Goal: Task Accomplishment & Management: Use online tool/utility

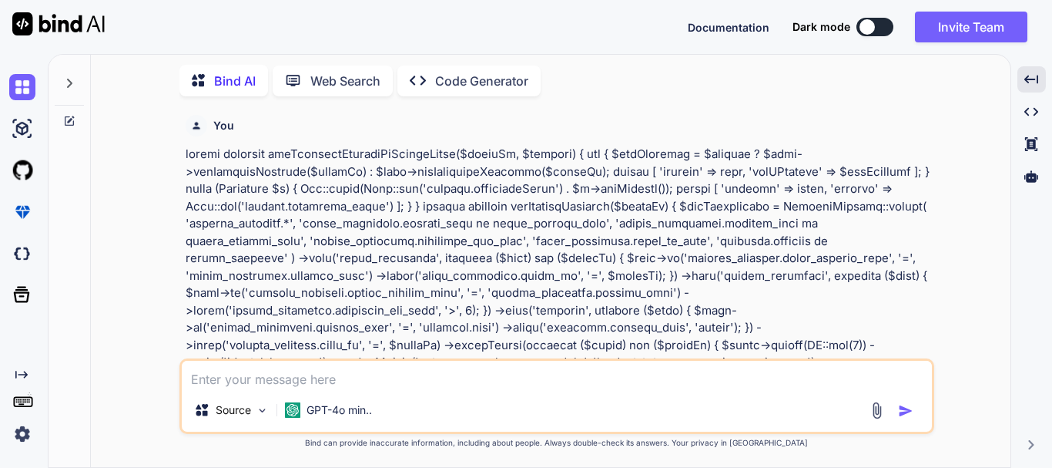
scroll to position [6771, 0]
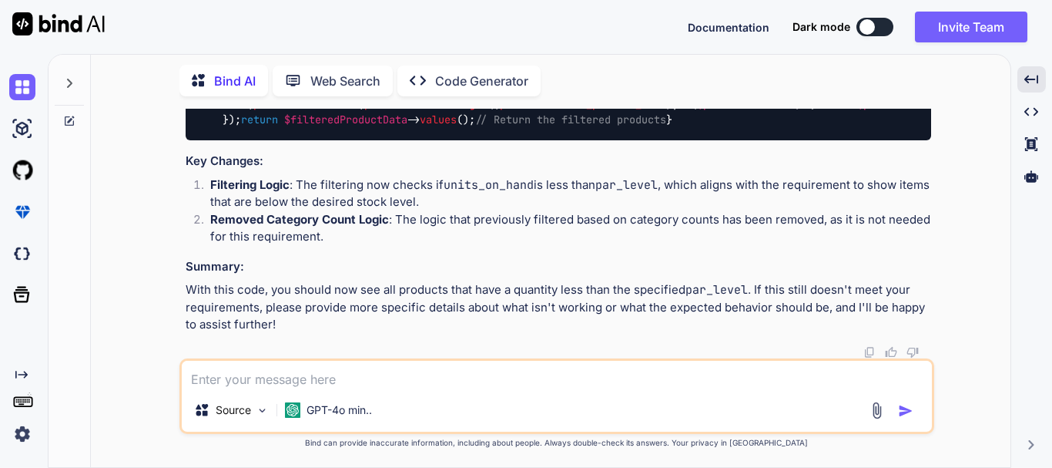
type textarea "x"
type textarea "suppose I have 10 products, Out of 10. If 5 product, we have quantity of a par …"
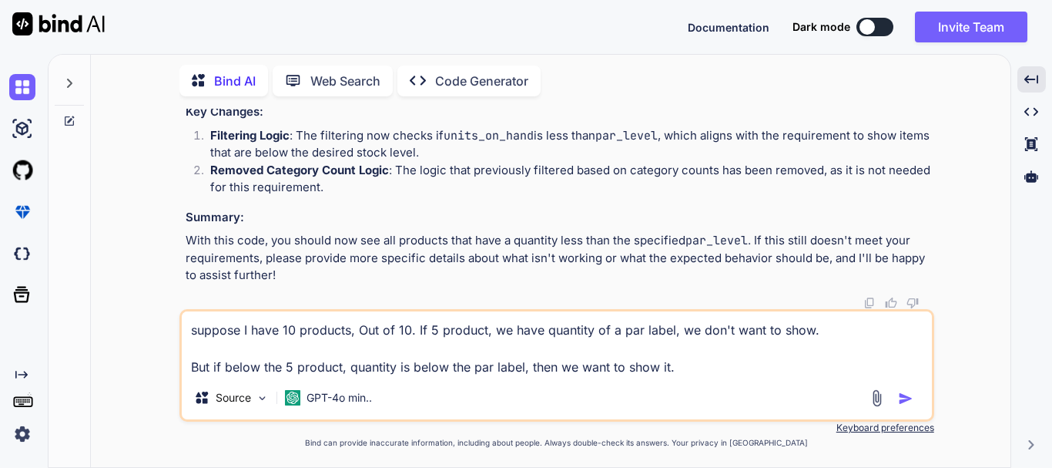
click at [482, 329] on textarea "suppose I have 10 products, Out of 10. If 5 product, we have quantity of a par …" at bounding box center [557, 343] width 750 height 65
type textarea "x"
type textarea "suppose I have 10 products, Out of 10. If 5 product(, we have quantity of a par…"
type textarea "x"
type textarea "suppose I have 10 products, Out of 10. If 5 product(), we have quantity of a pa…"
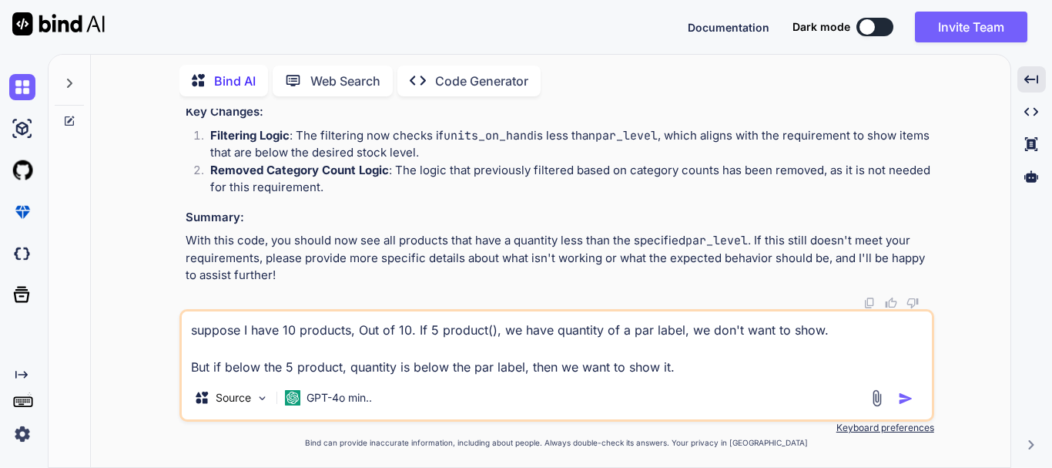
type textarea "x"
type textarea "suppose I have 10 products, Out of 10. If 5 product(a), we have quantity of a p…"
type textarea "x"
type textarea "suppose I have 10 products, Out of 10. If 5 product(as), we have quantity of a …"
type textarea "x"
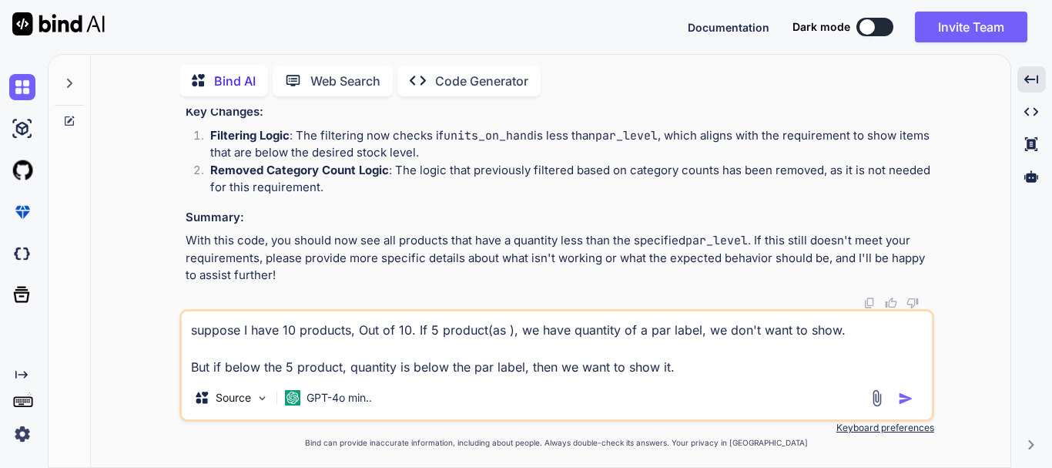
click at [191, 324] on textarea "suppose I have 10 products, Out of 10. If 5 product(as ), we have quantity of a…" at bounding box center [557, 343] width 750 height 65
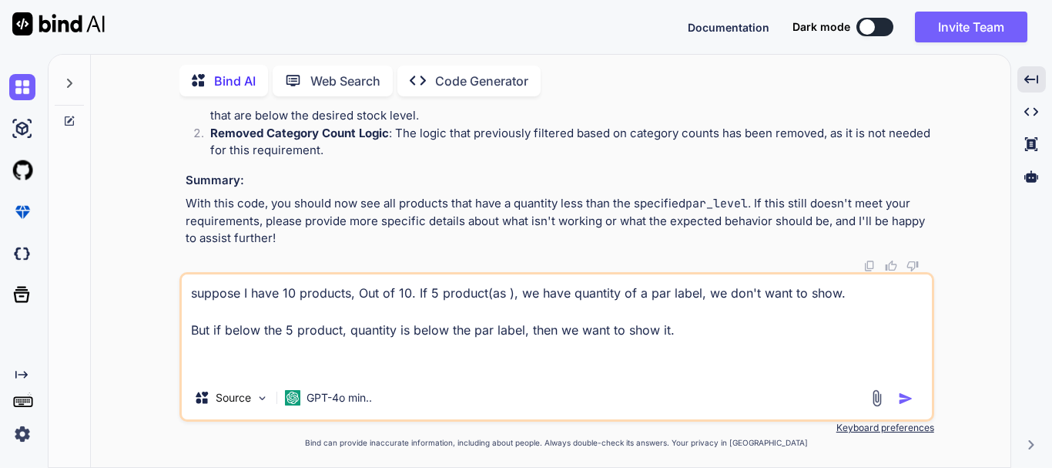
paste textarea "private function getCheckedProducts($storeId) { $mapProductdata = ProductMappin…"
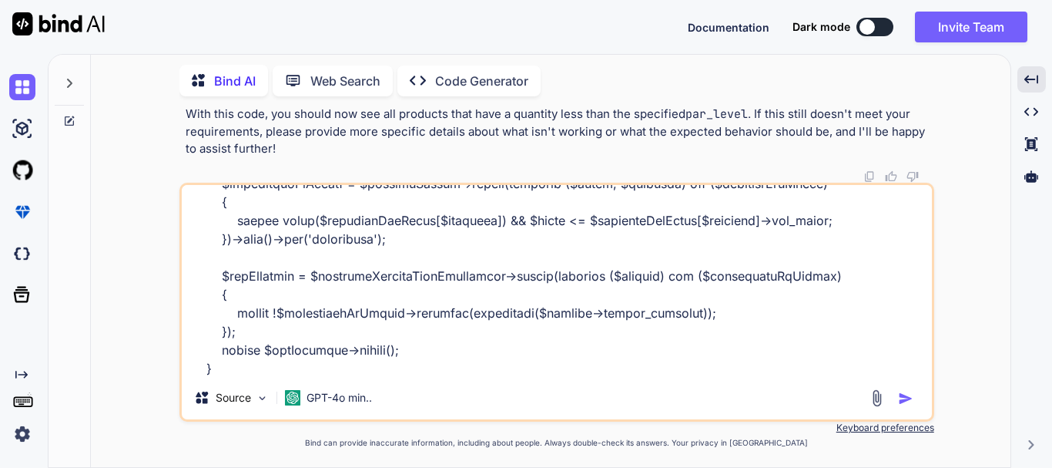
scroll to position [1149, 0]
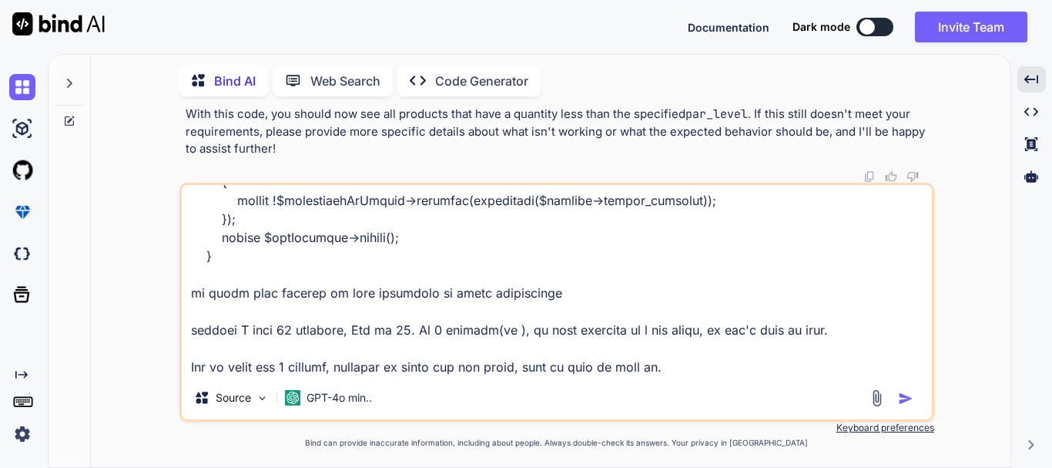
drag, startPoint x: 693, startPoint y: 370, endPoint x: 176, endPoint y: 330, distance: 518.4
click at [176, 330] on div "You Bind AI To reverse the condition in your Laravel code where you check if th…" at bounding box center [556, 288] width 907 height 358
drag, startPoint x: 686, startPoint y: 371, endPoint x: 179, endPoint y: 320, distance: 508.7
click at [179, 320] on div "Source GPT-4o min.." at bounding box center [556, 302] width 755 height 239
paste textarea "suppose I have 10 products, Out of 10. If 5 product(max_count), we have quantit…"
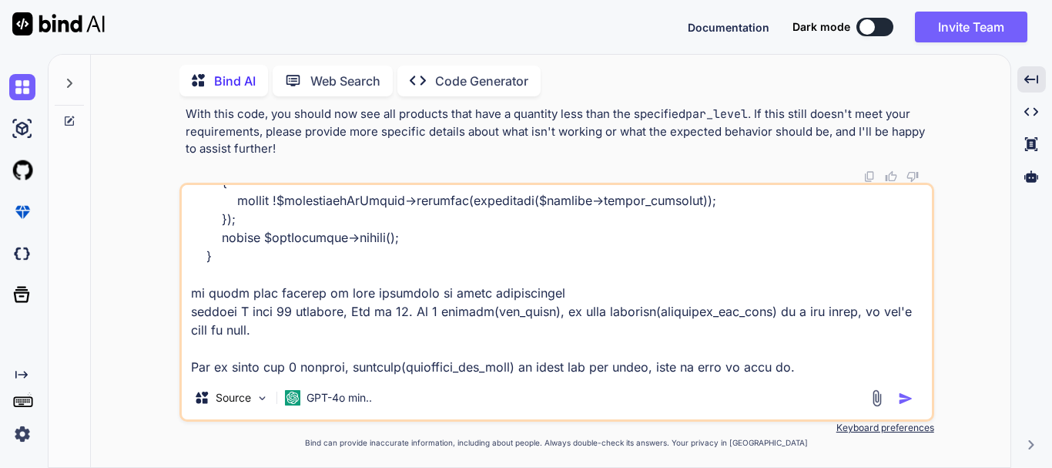
type textarea "private function getCheckedProducts($storeId) { $mapProductdata = ProductMappin…"
click at [907, 403] on img "button" at bounding box center [905, 398] width 15 height 15
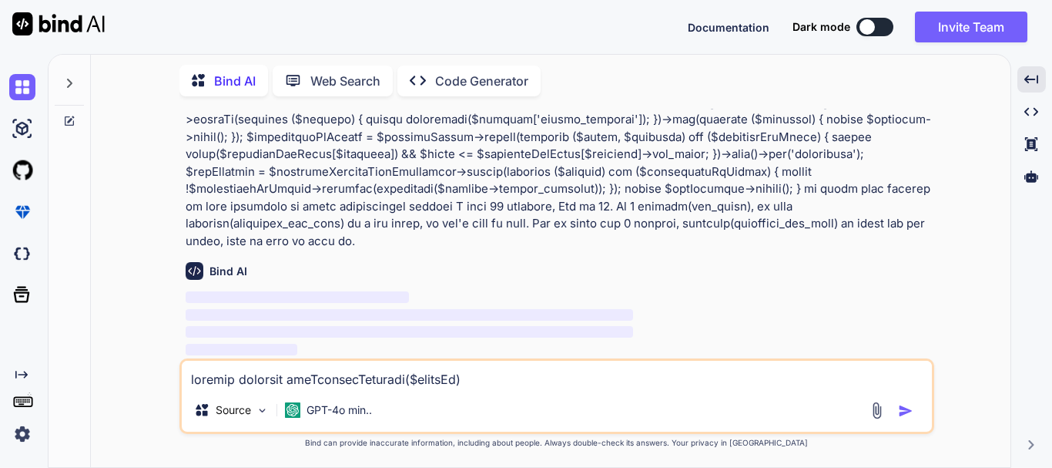
scroll to position [7529, 0]
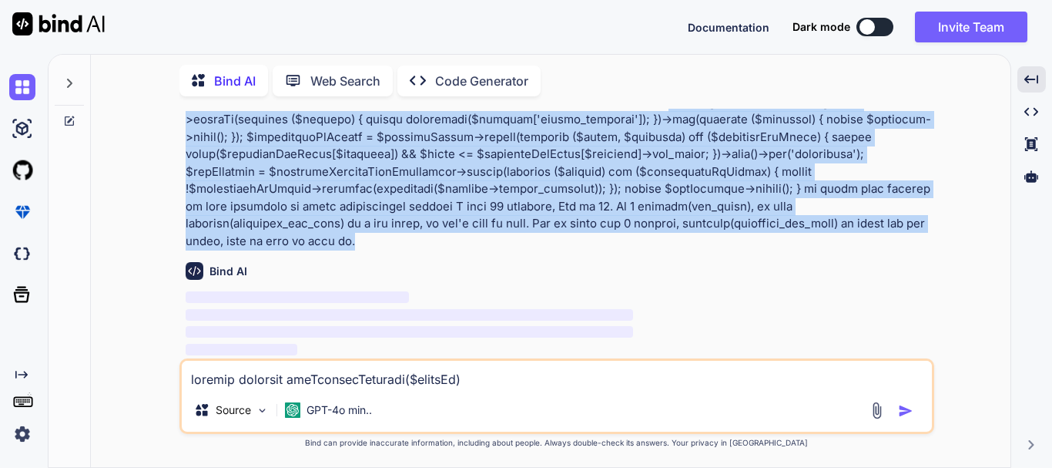
drag, startPoint x: 361, startPoint y: 243, endPoint x: 178, endPoint y: 123, distance: 218.8
click at [178, 123] on div "You Bind AI To reverse the condition in your Laravel code where you check if th…" at bounding box center [556, 288] width 907 height 358
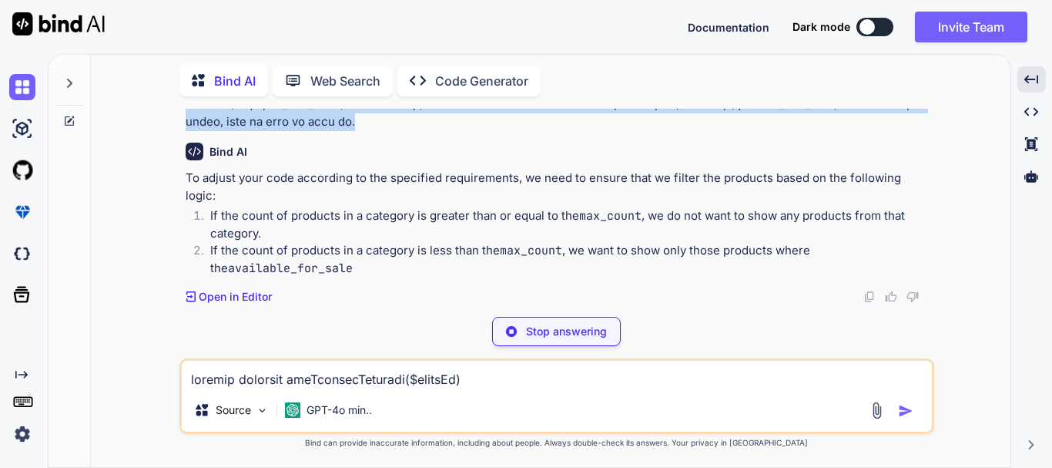
scroll to position [7632, 0]
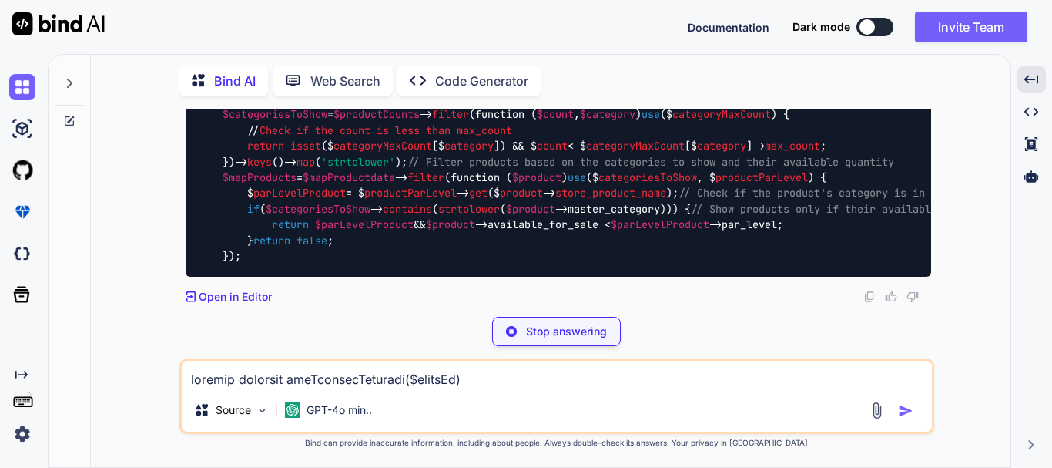
drag, startPoint x: 500, startPoint y: 215, endPoint x: 638, endPoint y: 213, distance: 137.9
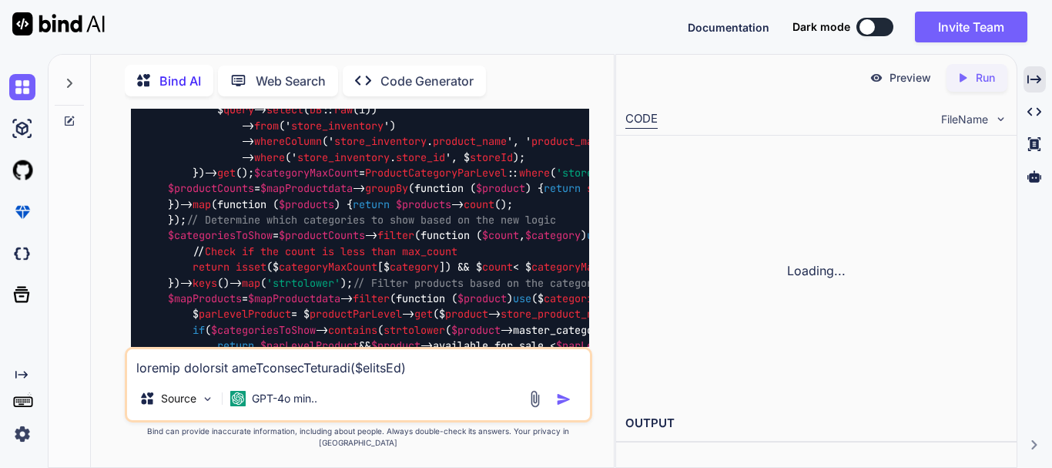
scroll to position [9016, 0]
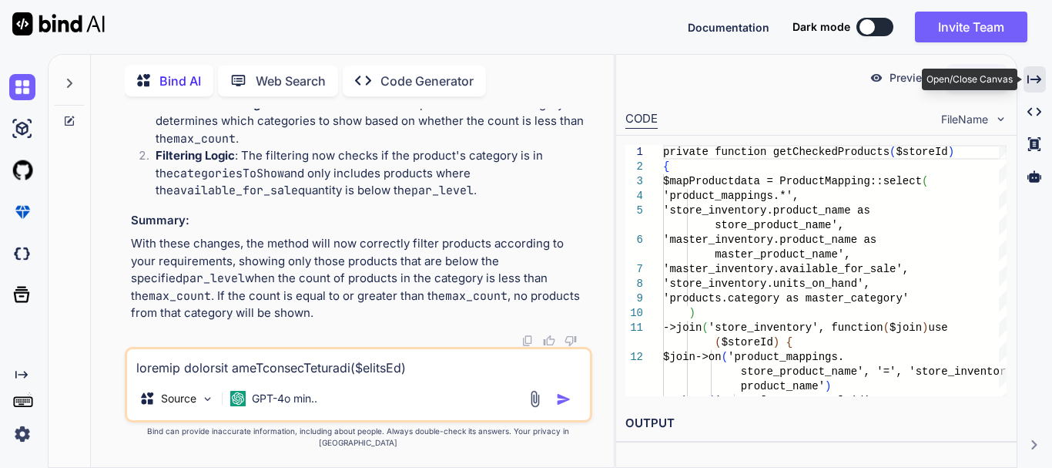
click at [1035, 82] on icon "Created with Pixso." at bounding box center [1035, 79] width 14 height 14
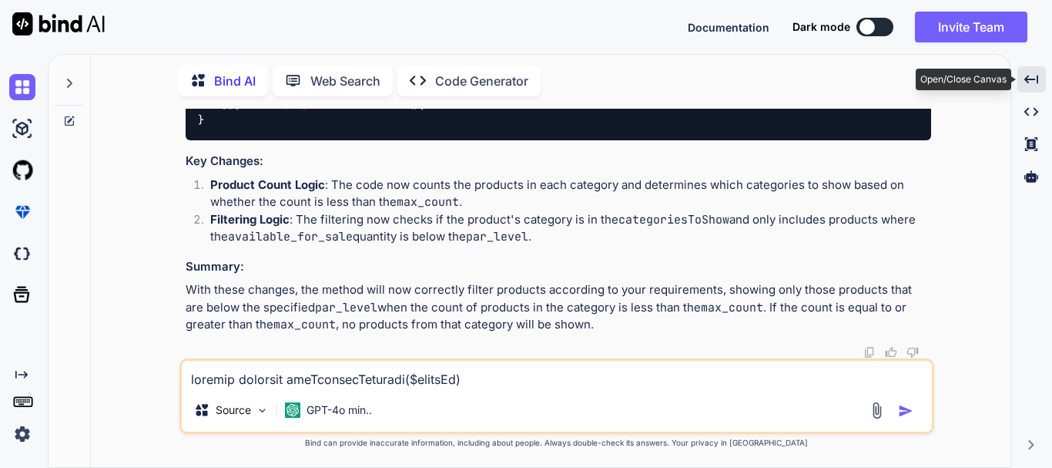
scroll to position [7632, 0]
drag, startPoint x: 294, startPoint y: 249, endPoint x: 553, endPoint y: 255, distance: 258.9
drag, startPoint x: 523, startPoint y: 269, endPoint x: 210, endPoint y: 215, distance: 317.4
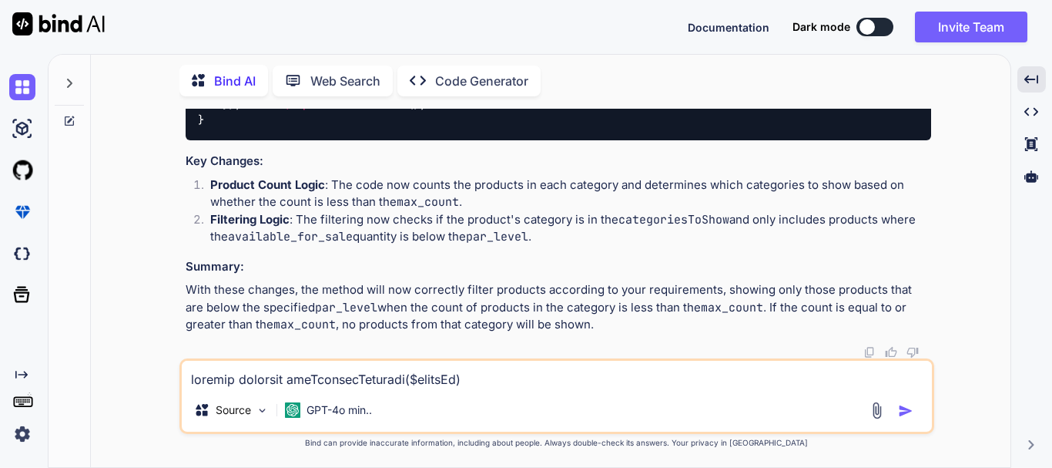
copy ol "If the count of products in a category is greater than or equal to the max_coun…"
